Goal: Task Accomplishment & Management: Use online tool/utility

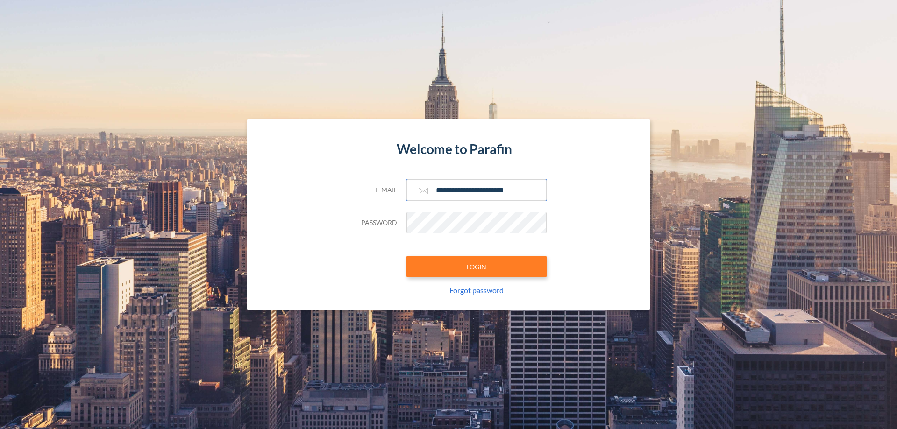
type input "**********"
click at [477, 267] on button "LOGIN" at bounding box center [476, 266] width 140 height 21
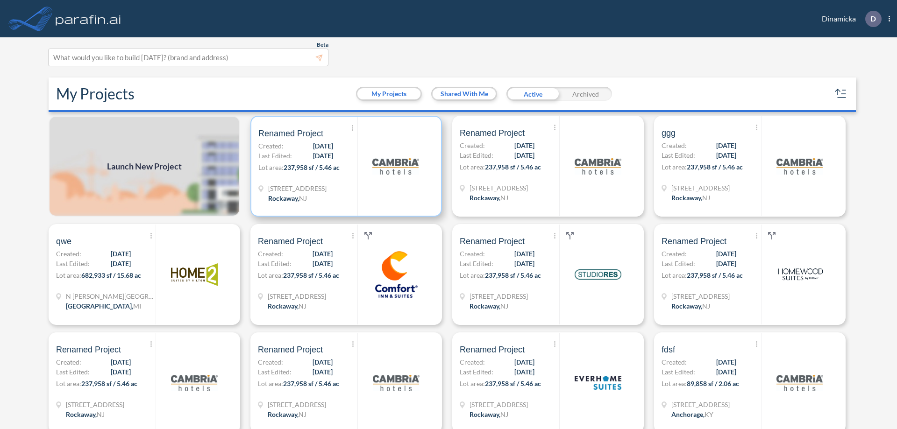
scroll to position [2, 0]
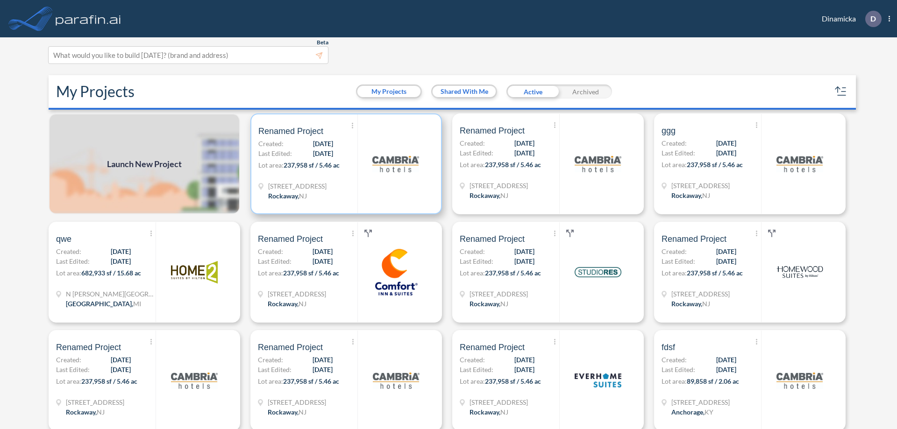
click at [344, 164] on p "Lot area: 237,958 sf / 5.46 ac" at bounding box center [307, 167] width 99 height 14
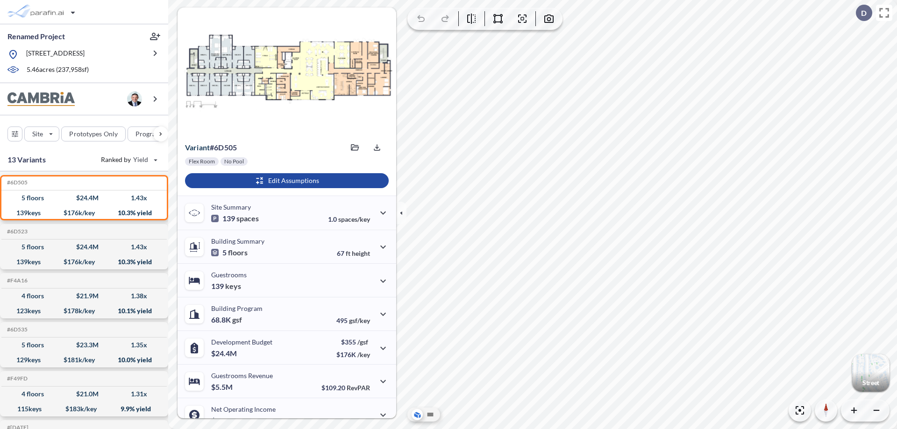
scroll to position [47, 0]
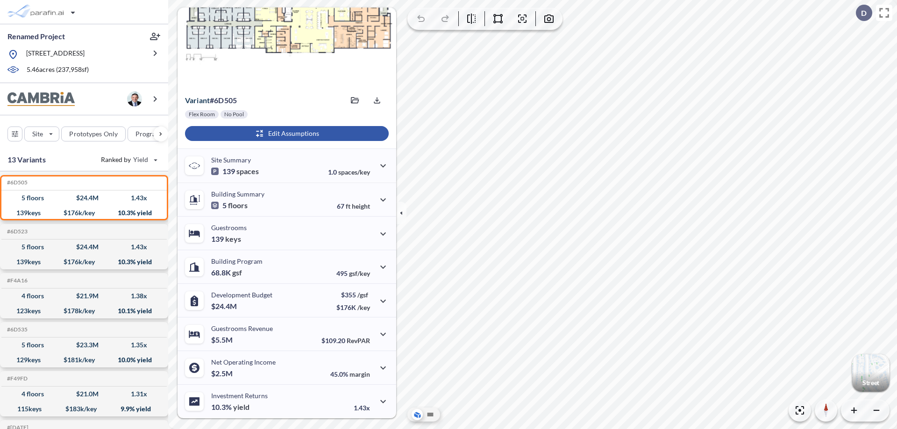
click at [285, 134] on div "button" at bounding box center [287, 133] width 204 height 15
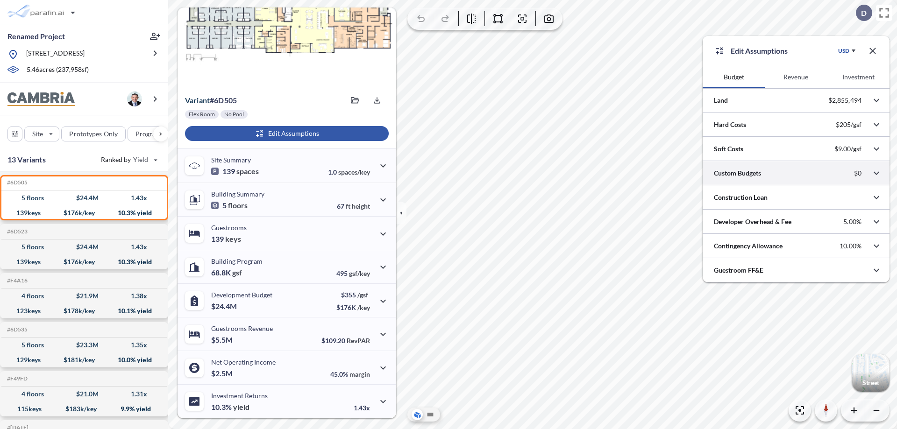
click at [796, 173] on div at bounding box center [796, 173] width 187 height 24
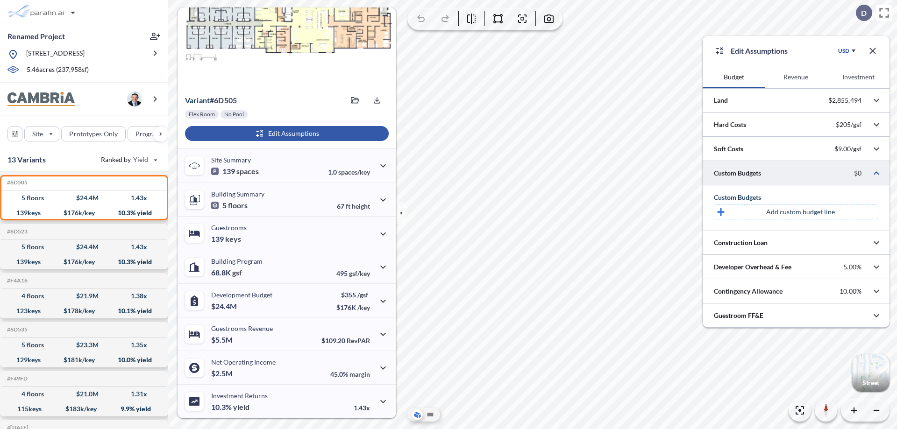
click at [800, 212] on p "Add custom budget line" at bounding box center [800, 211] width 69 height 9
